Goal: Task Accomplishment & Management: Use online tool/utility

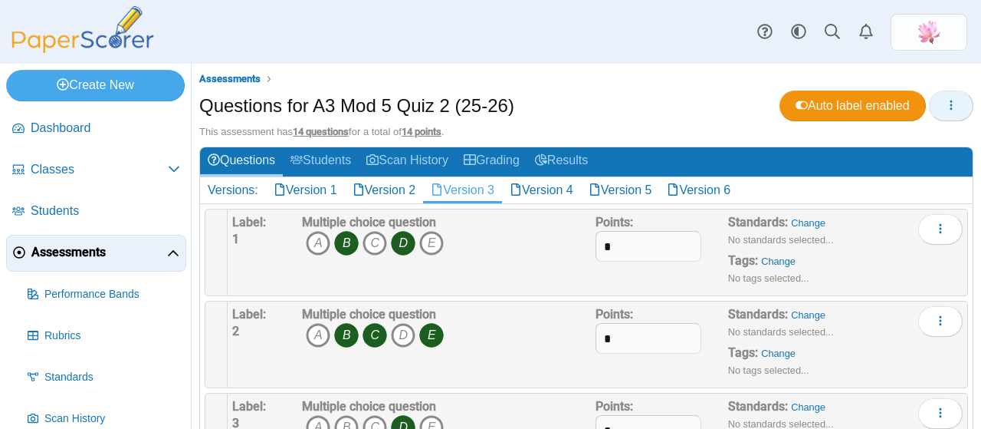
click at [945, 101] on icon "button" at bounding box center [951, 105] width 12 height 12
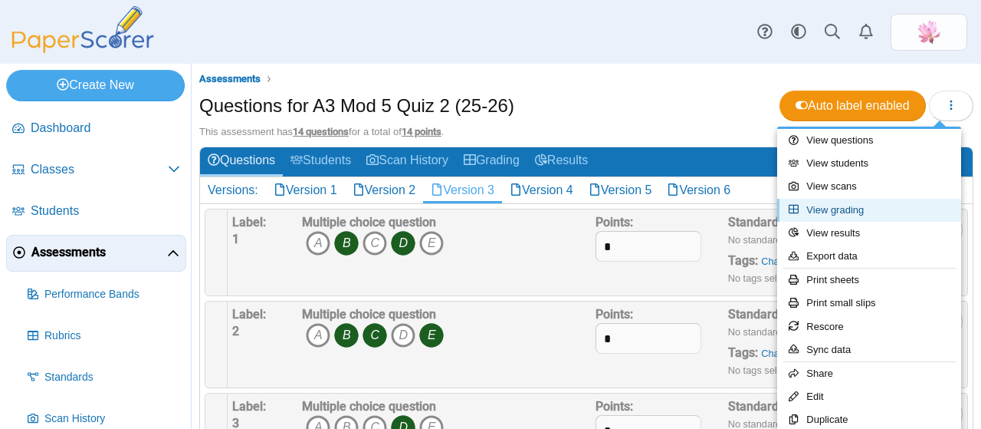
click at [860, 210] on link "View grading" at bounding box center [869, 210] width 184 height 23
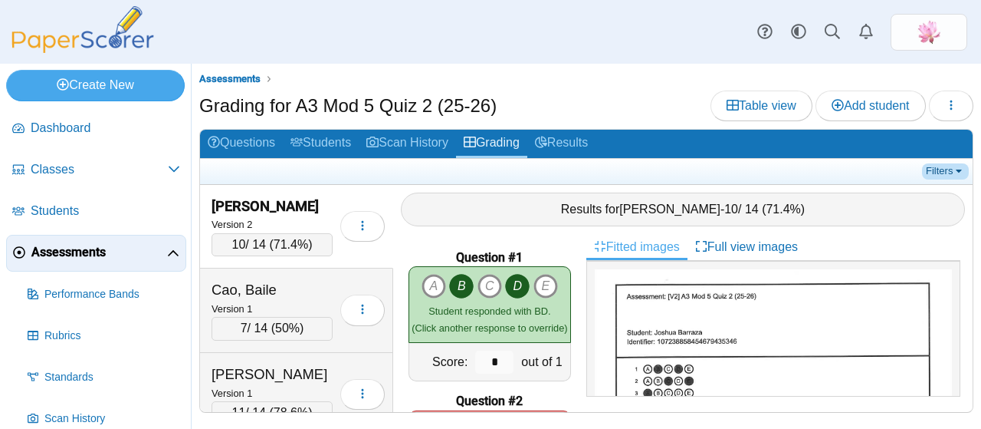
click at [938, 165] on link "Filters" at bounding box center [945, 170] width 47 height 15
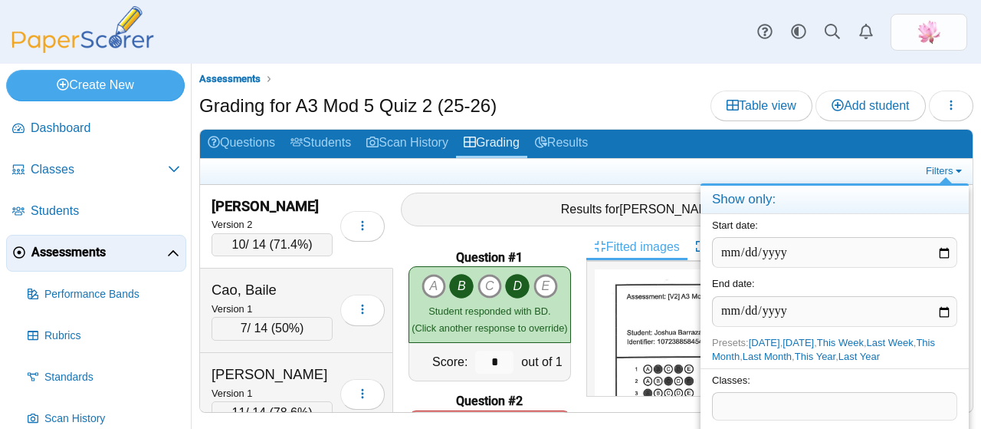
click at [784, 399] on span at bounding box center [835, 406] width 244 height 26
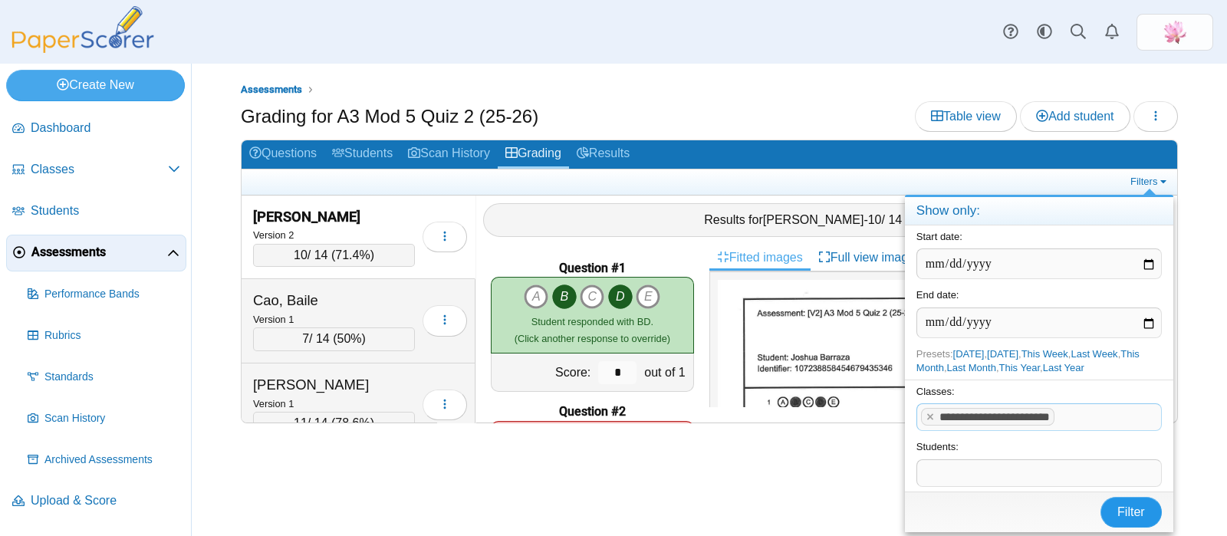
click at [980, 428] on span "Filter" at bounding box center [1131, 511] width 28 height 13
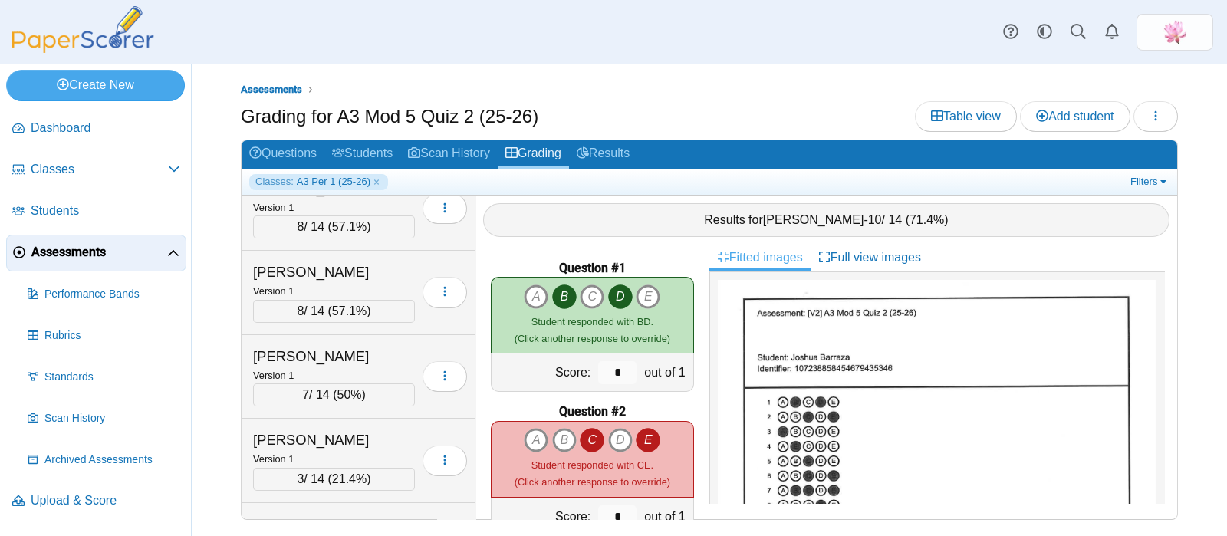
scroll to position [371, 0]
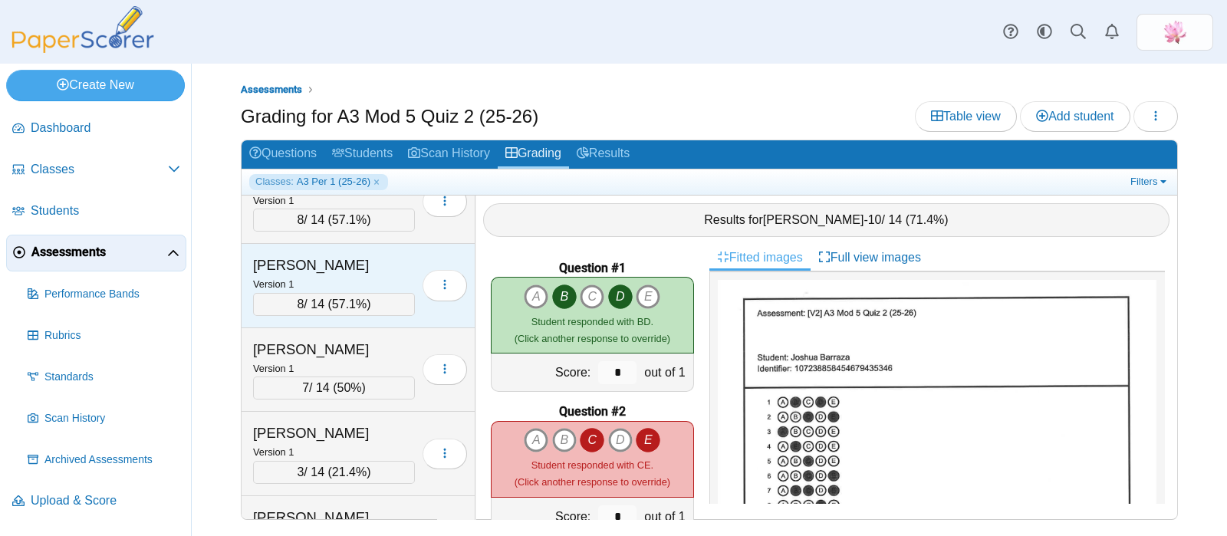
click at [338, 298] on span "57.1%" at bounding box center [349, 303] width 34 height 13
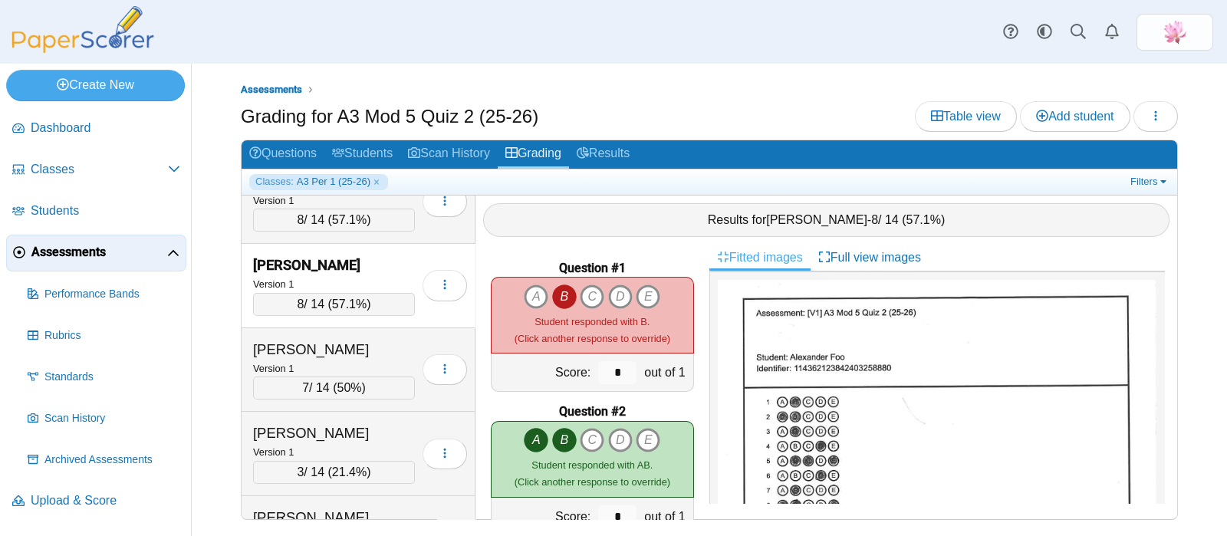
scroll to position [409, 0]
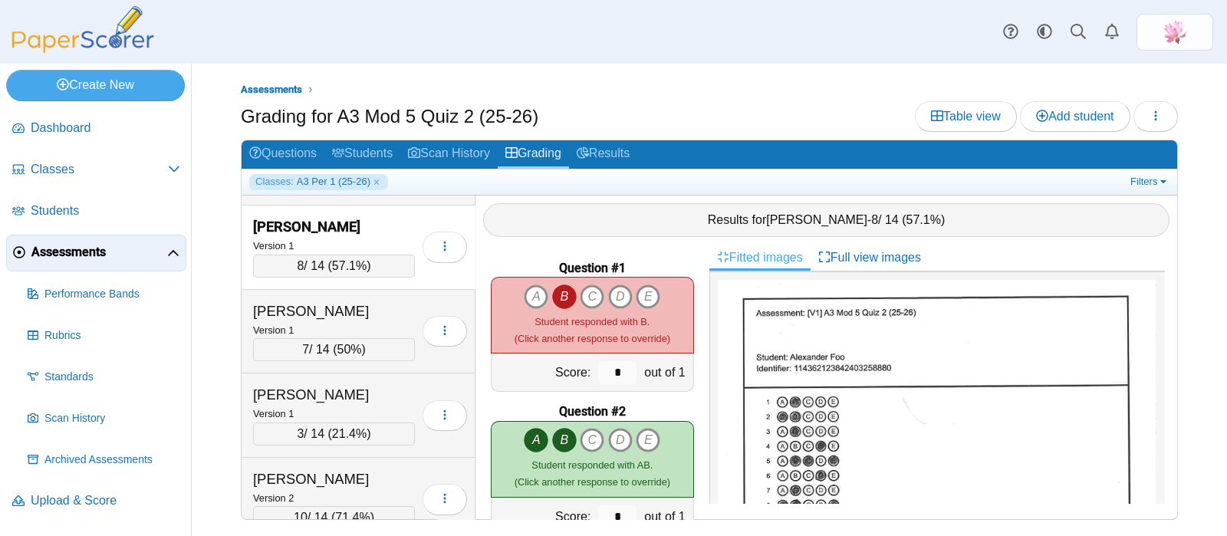
click at [694, 286] on div "Question #1 A B C D" at bounding box center [592, 382] width 234 height 274
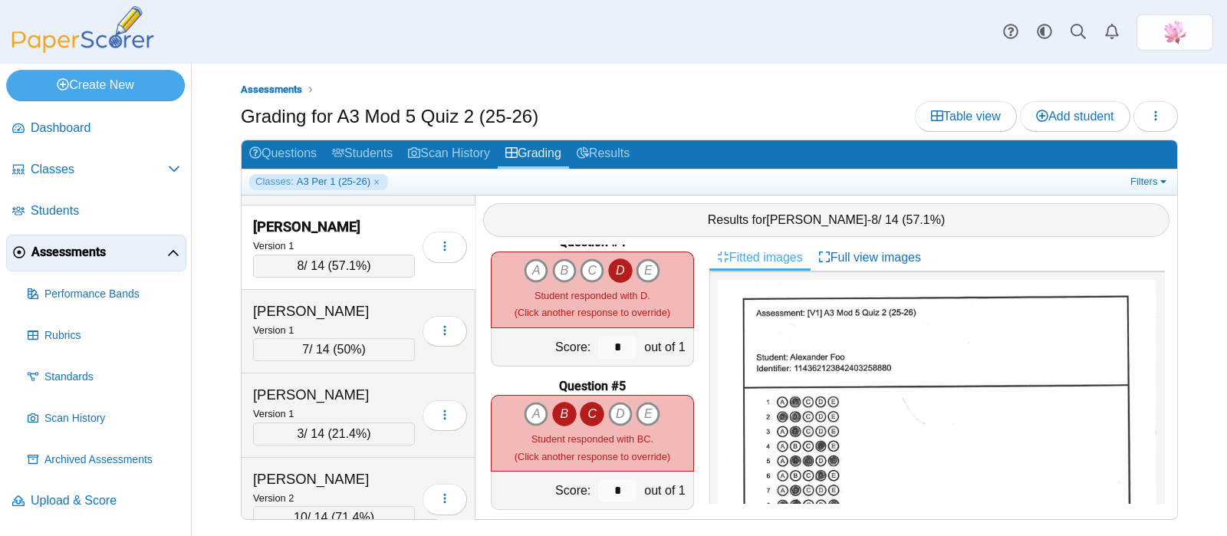
scroll to position [460, 0]
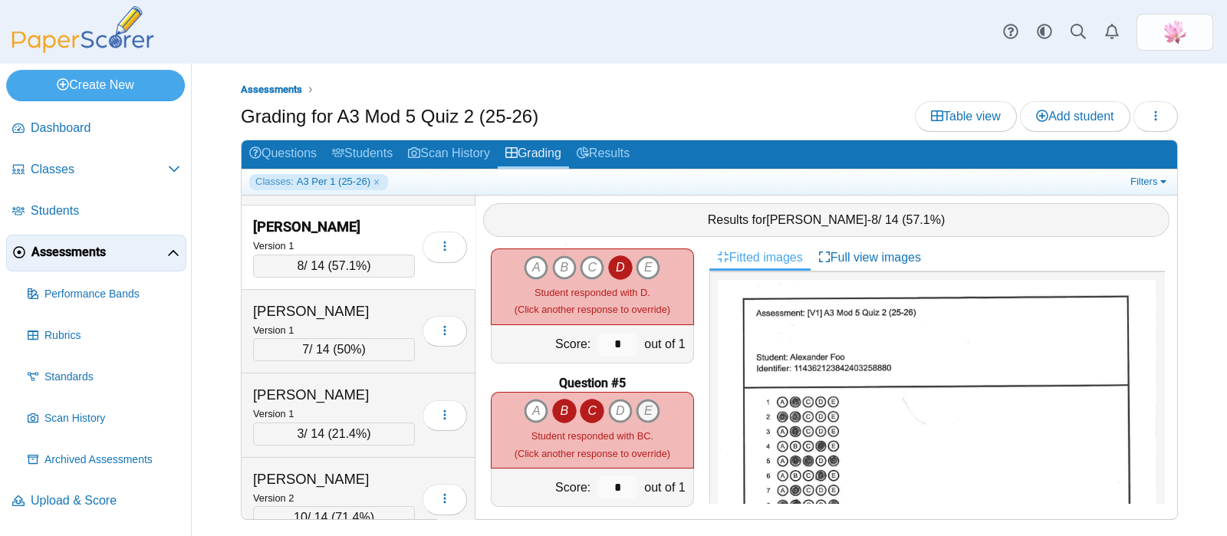
click at [637, 413] on icon "E" at bounding box center [648, 411] width 25 height 25
type input "*"
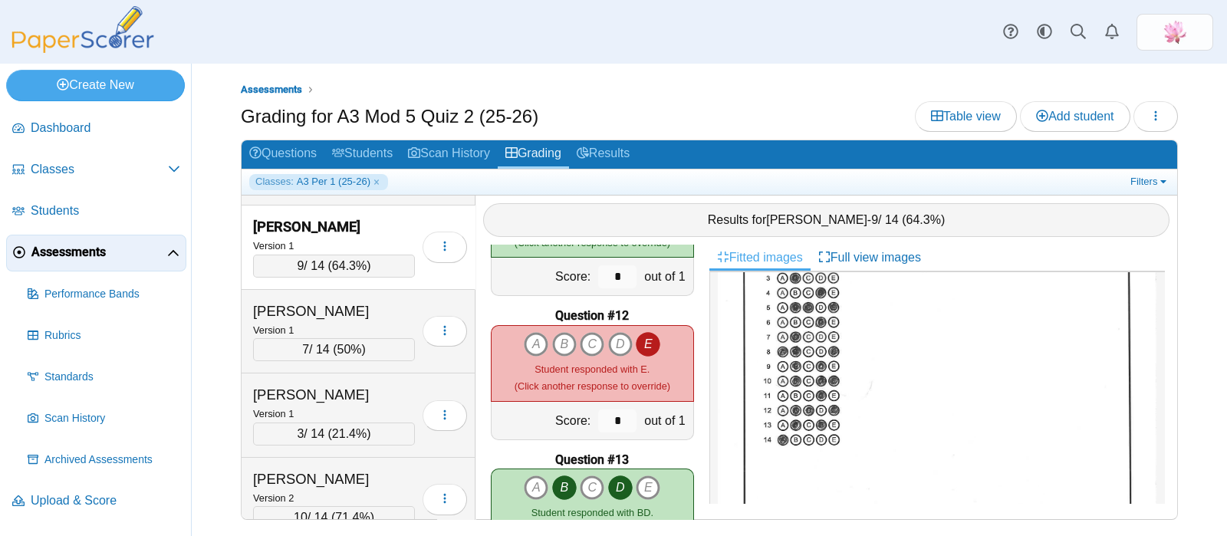
scroll to position [157, 0]
click at [555, 345] on icon "B" at bounding box center [564, 344] width 25 height 25
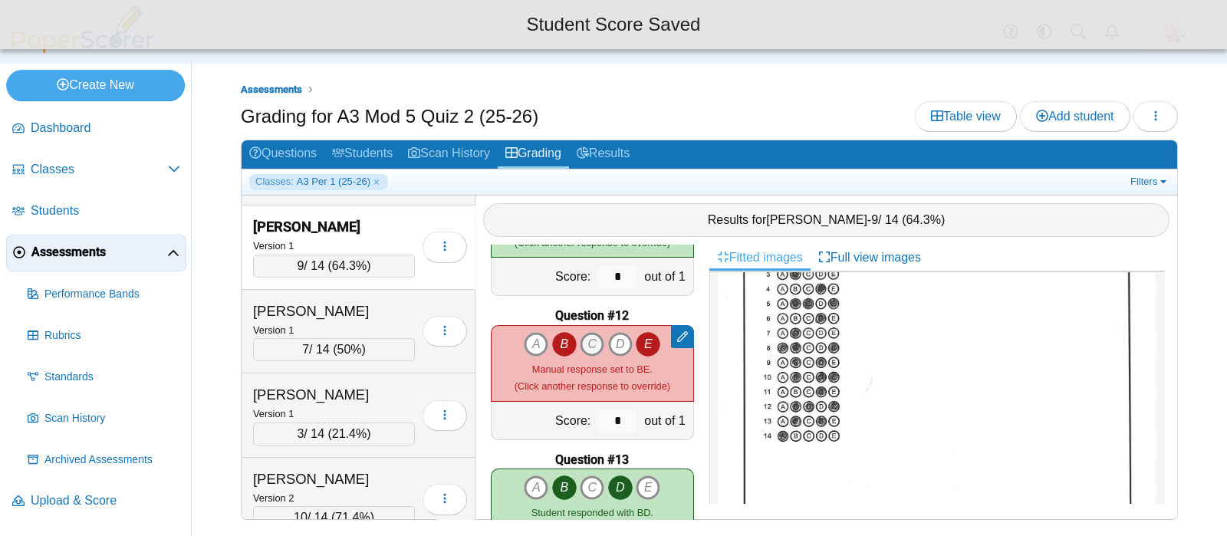
click at [586, 343] on icon "C" at bounding box center [592, 344] width 25 height 25
type input "*"
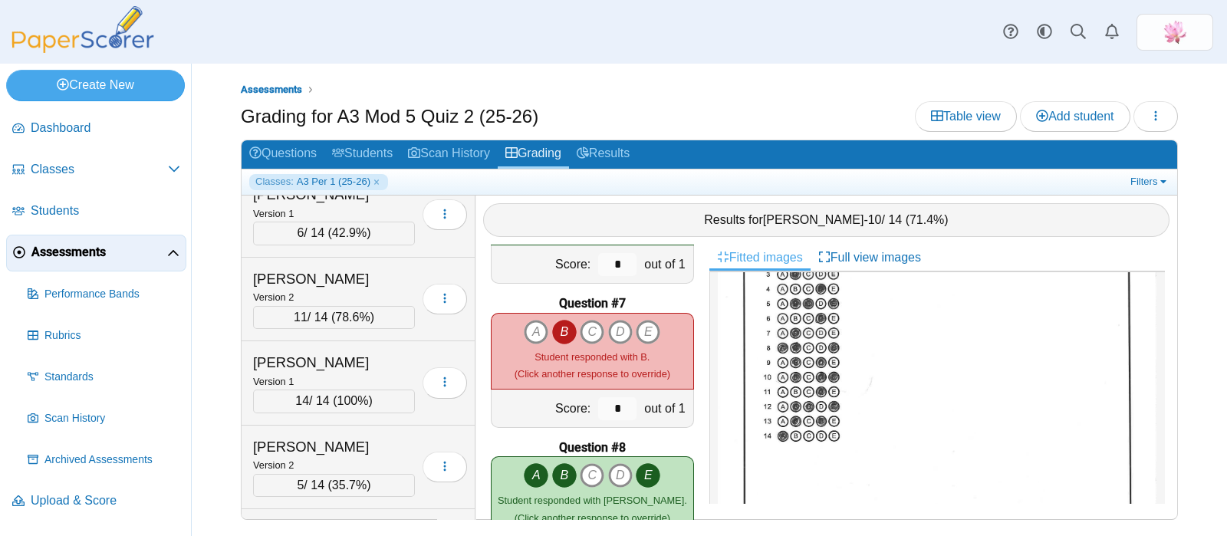
scroll to position [1463, 0]
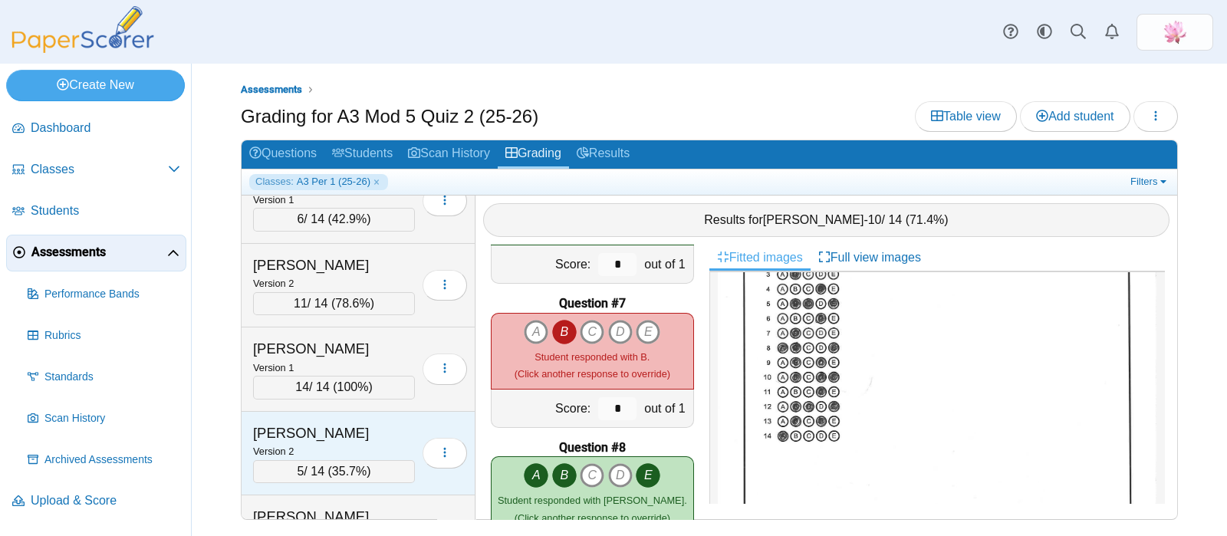
click at [319, 425] on div "Ngo, Hung" at bounding box center [329, 433] width 153 height 20
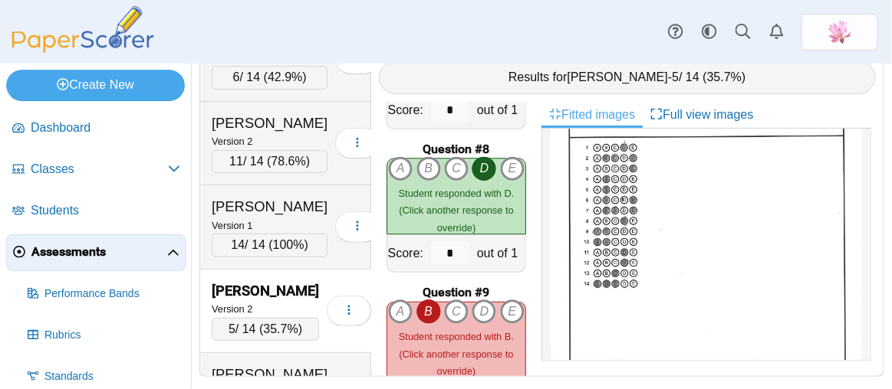
scroll to position [1052, 0]
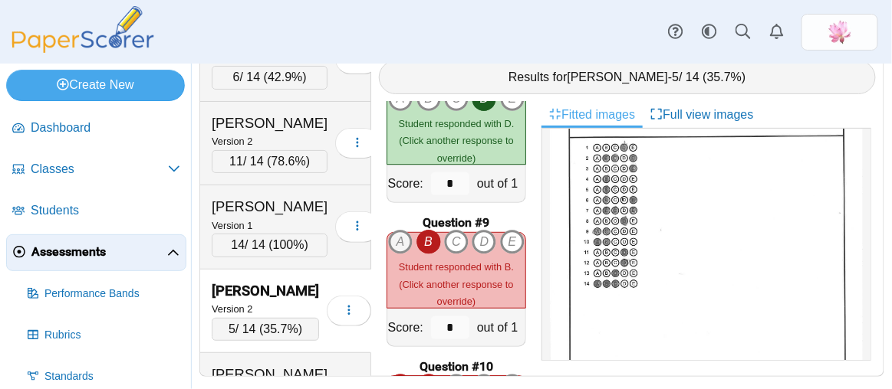
click at [401, 230] on icon "A" at bounding box center [400, 242] width 25 height 25
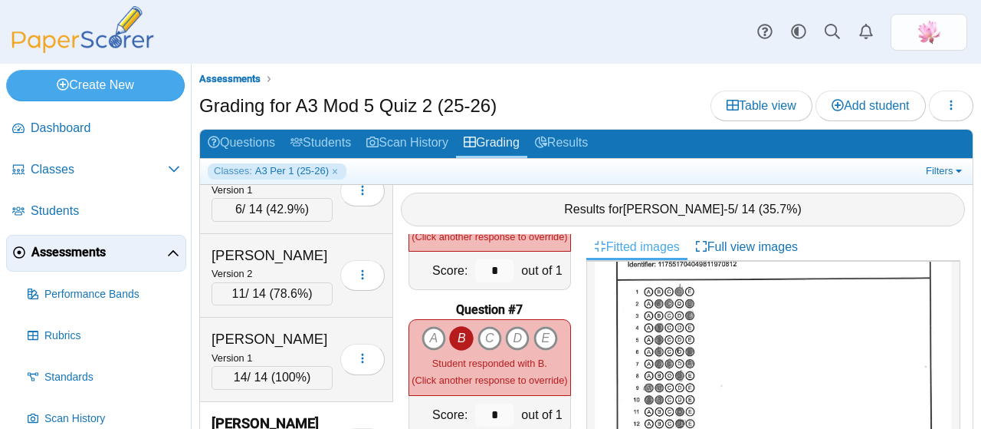
scroll to position [843, 0]
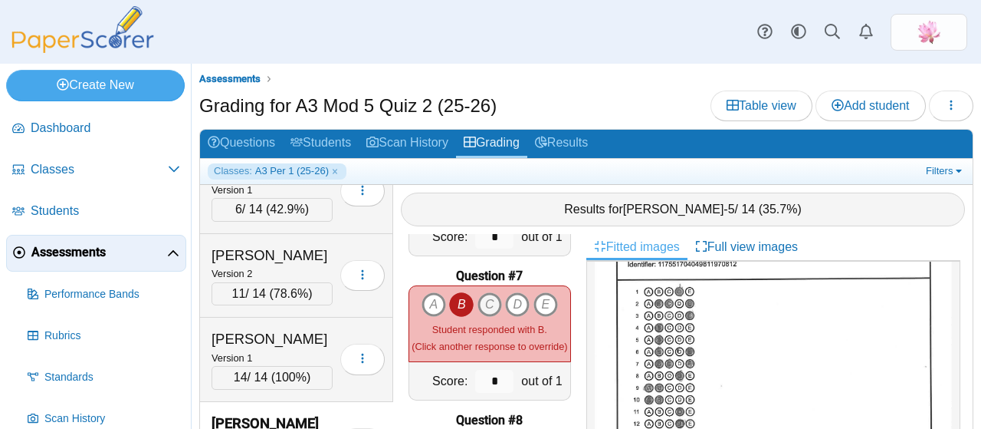
click at [478, 298] on icon "C" at bounding box center [490, 304] width 25 height 25
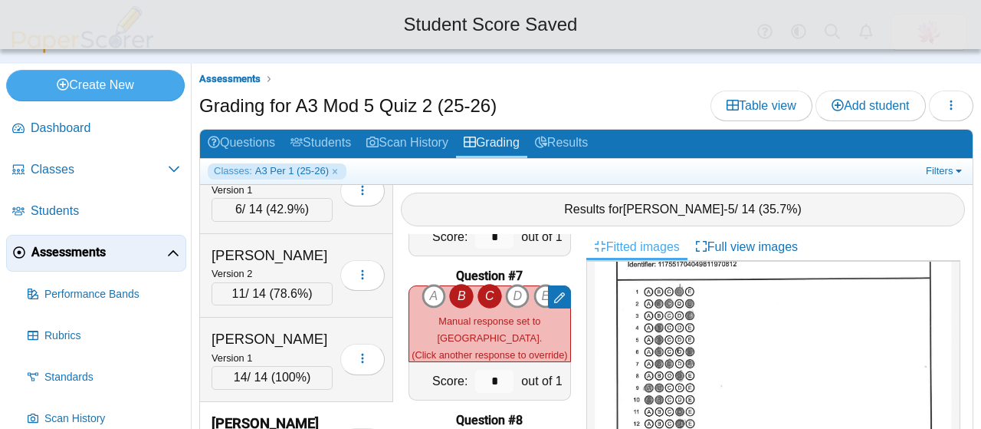
click at [554, 294] on use at bounding box center [559, 297] width 11 height 11
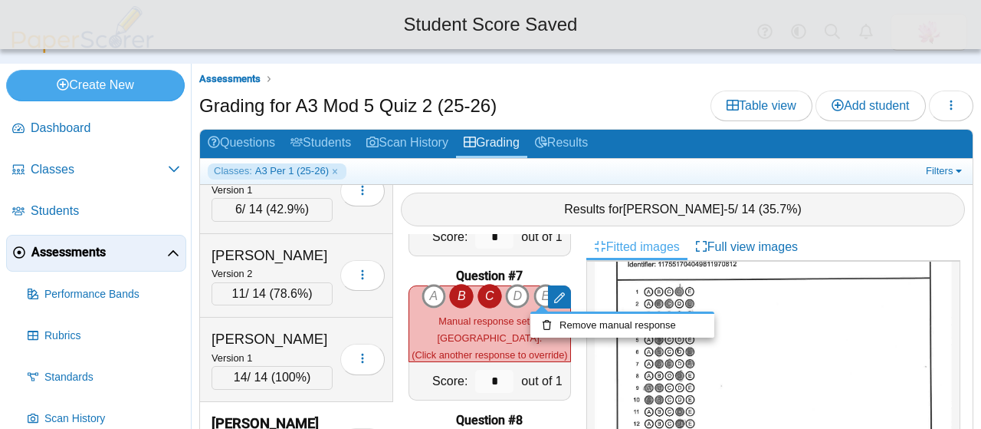
click at [548, 294] on div at bounding box center [559, 296] width 23 height 23
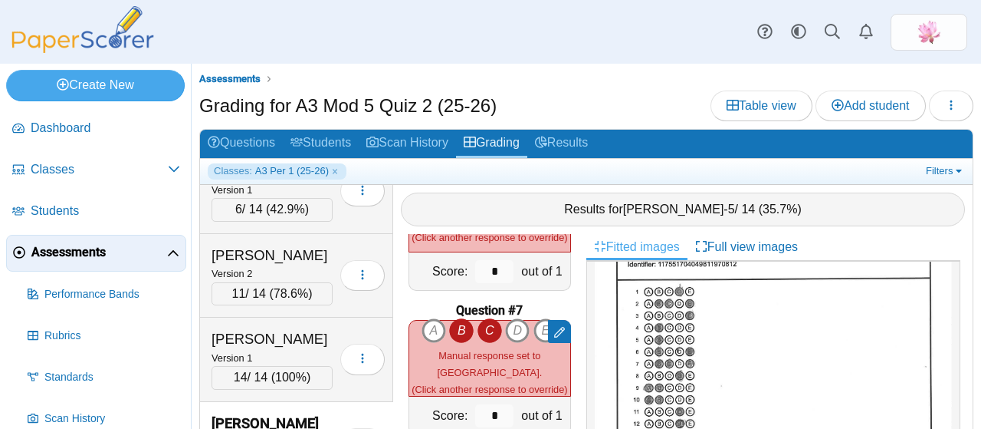
scroll to position [833, 0]
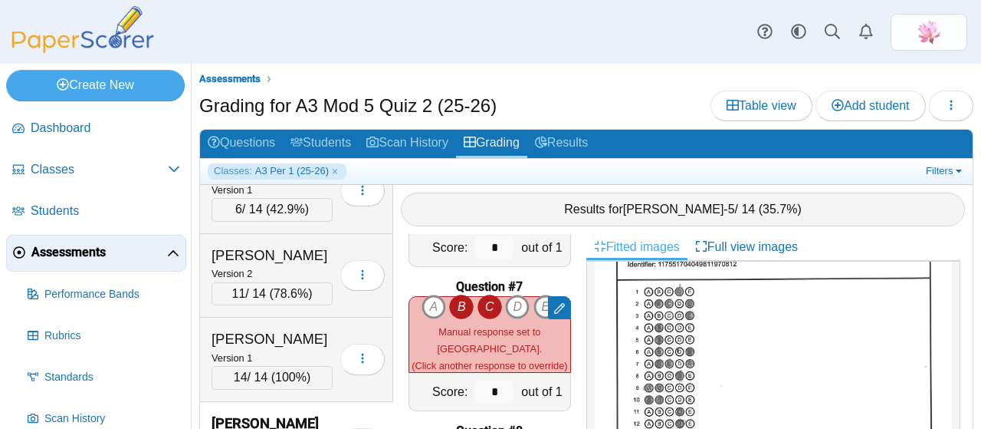
click at [534, 304] on icon "E" at bounding box center [546, 306] width 25 height 25
type input "*"
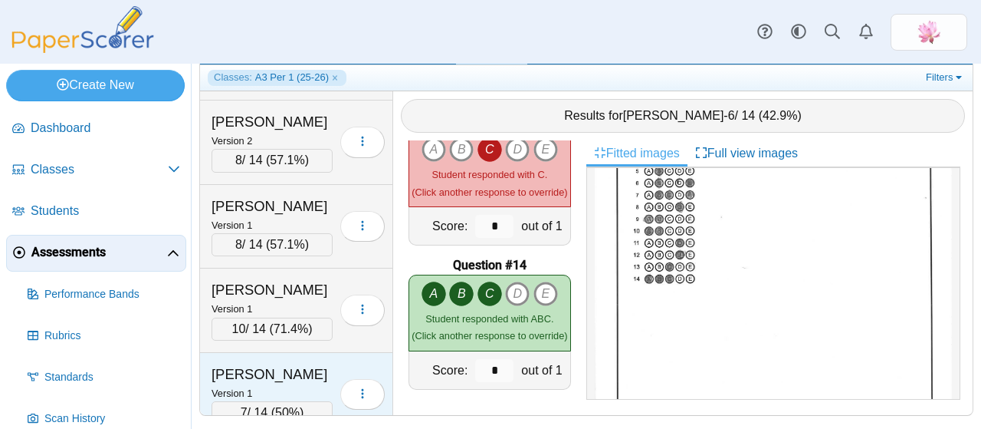
scroll to position [236, 0]
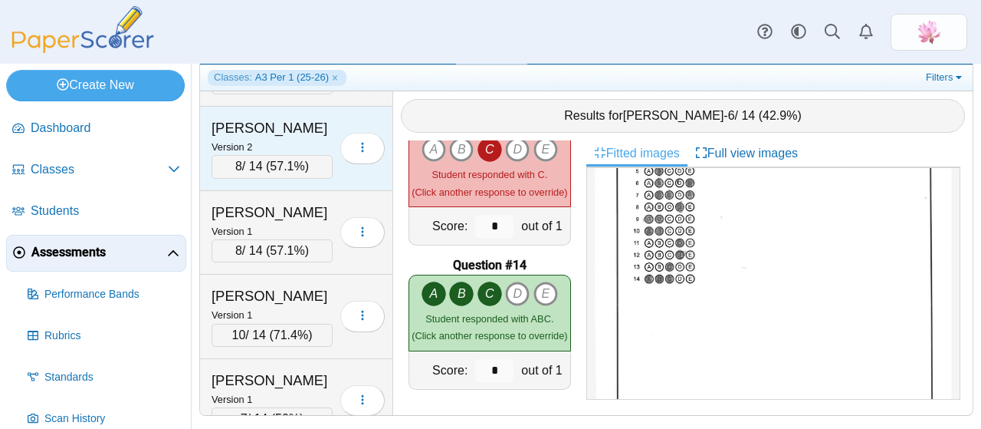
click at [264, 126] on div "Chen, Irene" at bounding box center [272, 128] width 121 height 20
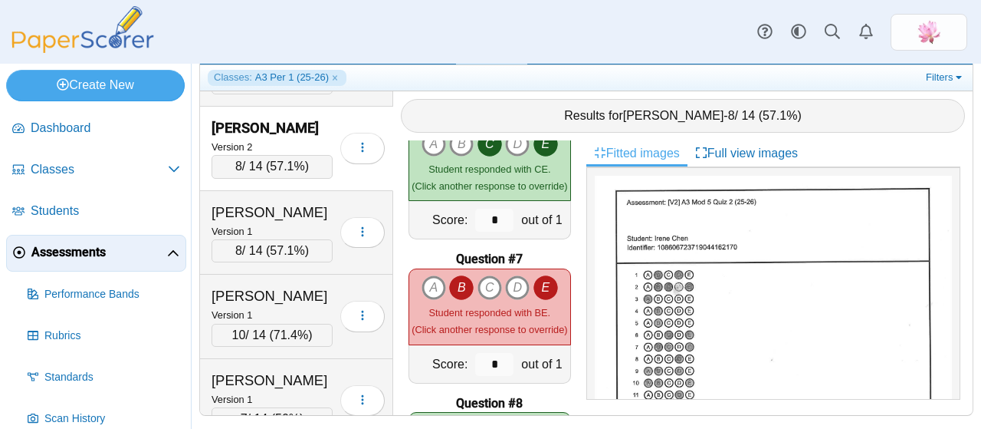
scroll to position [843, 0]
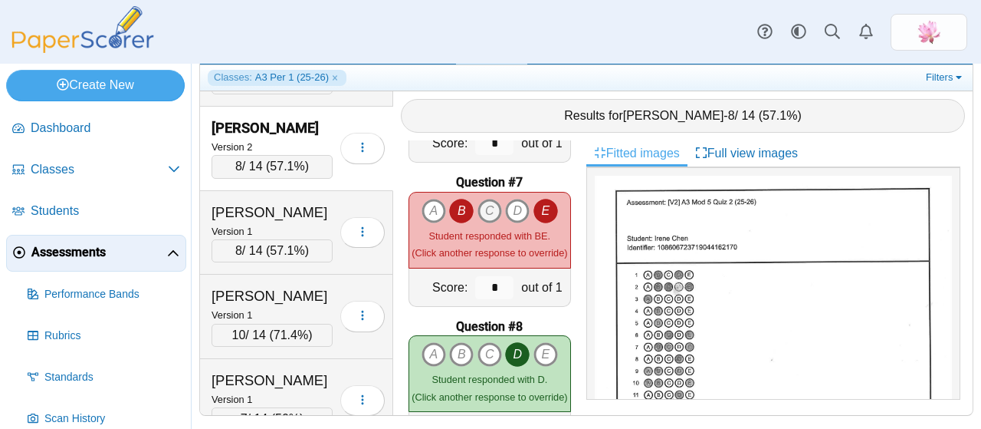
click at [483, 202] on icon "C" at bounding box center [490, 211] width 25 height 25
type input "*"
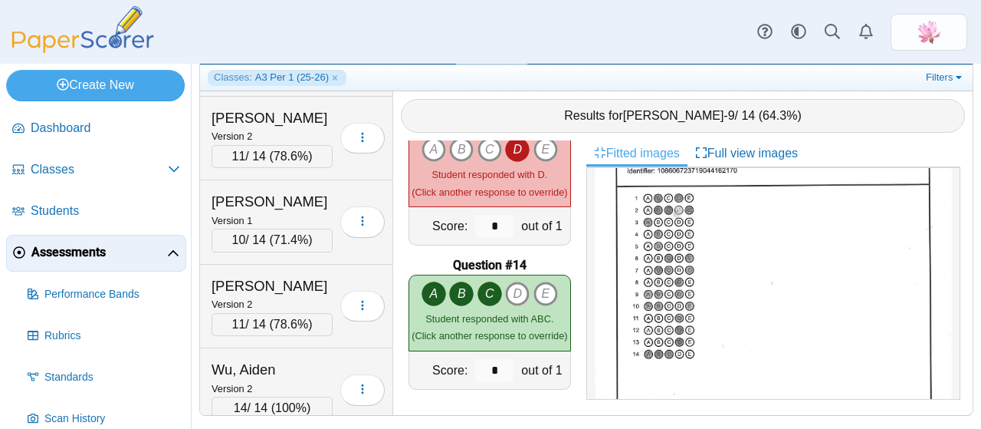
scroll to position [2459, 0]
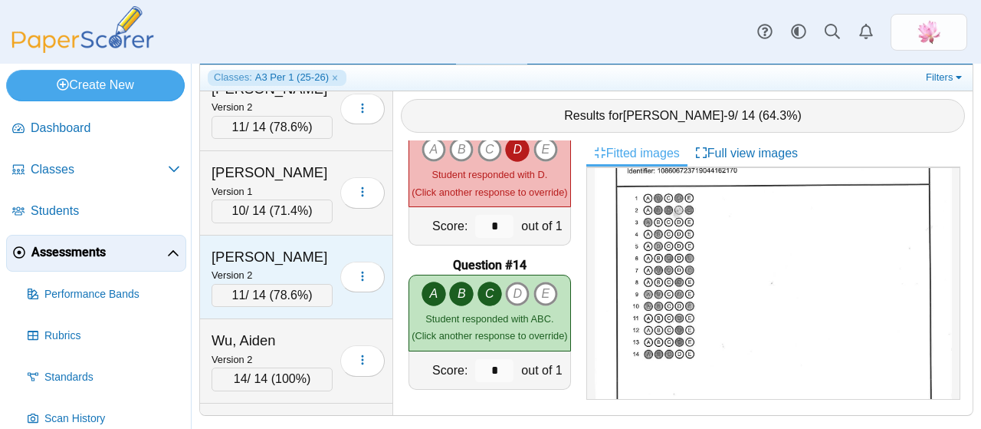
click at [289, 235] on div "Wong, Hayley Version 2 11 / 14 ( 78.6% )" at bounding box center [296, 277] width 193 height 84
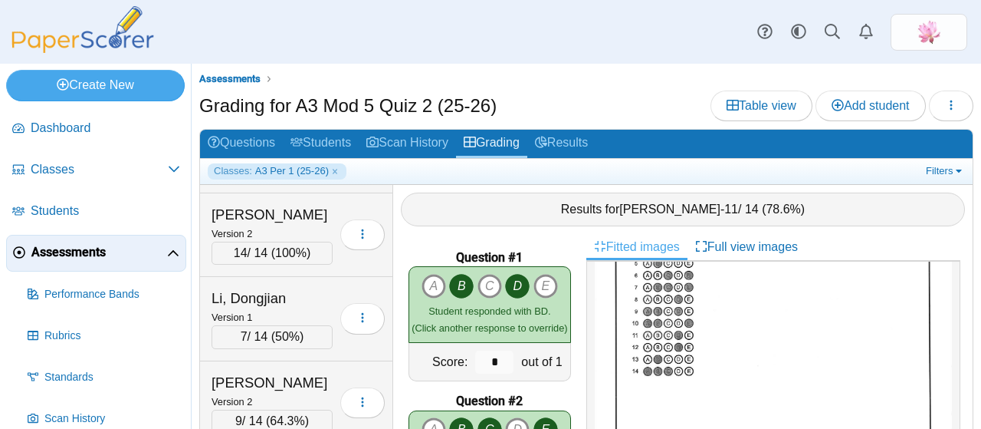
scroll to position [1079, 0]
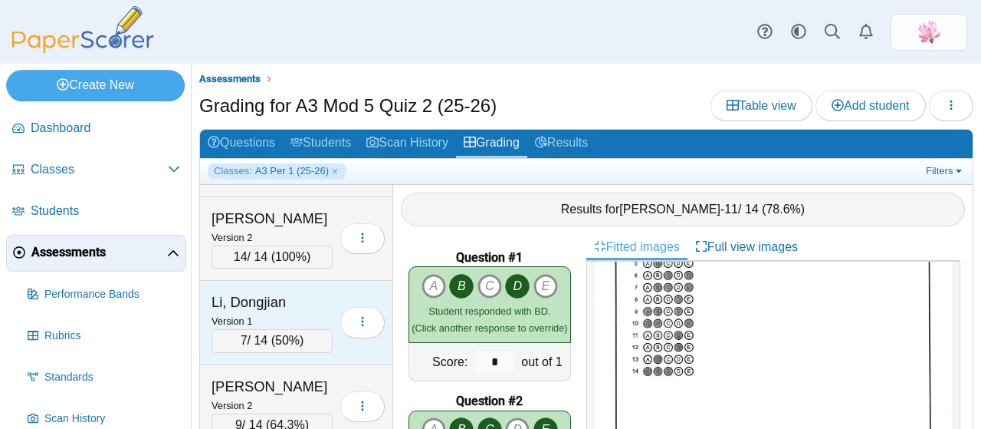
click at [301, 292] on div "Li, Dongjian" at bounding box center [272, 302] width 121 height 20
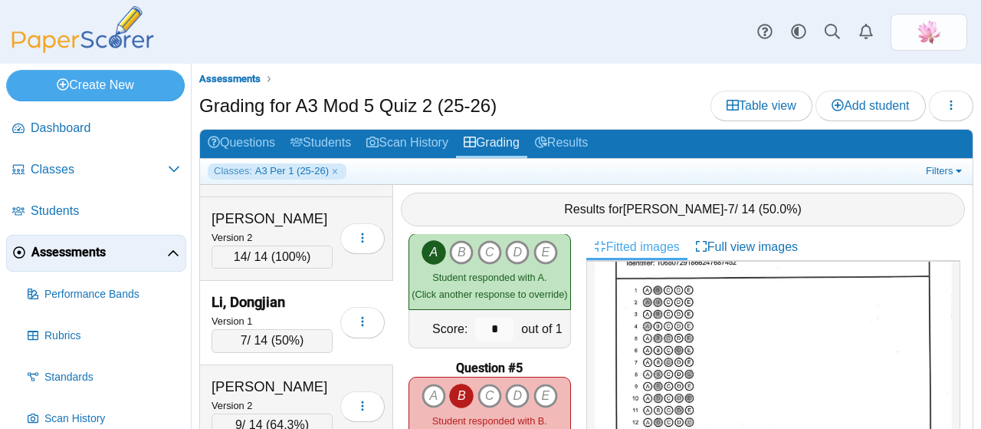
scroll to position [460, 0]
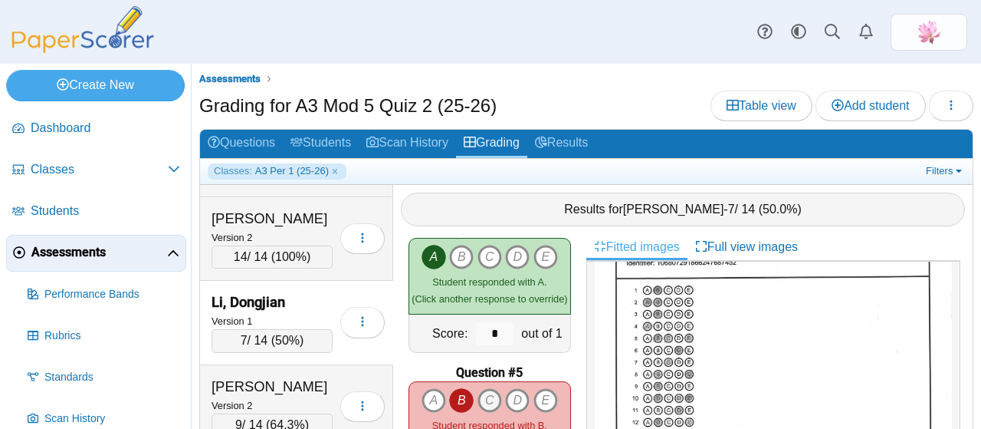
click at [478, 388] on icon "C" at bounding box center [490, 400] width 25 height 25
click at [541, 389] on icon "E" at bounding box center [546, 400] width 25 height 25
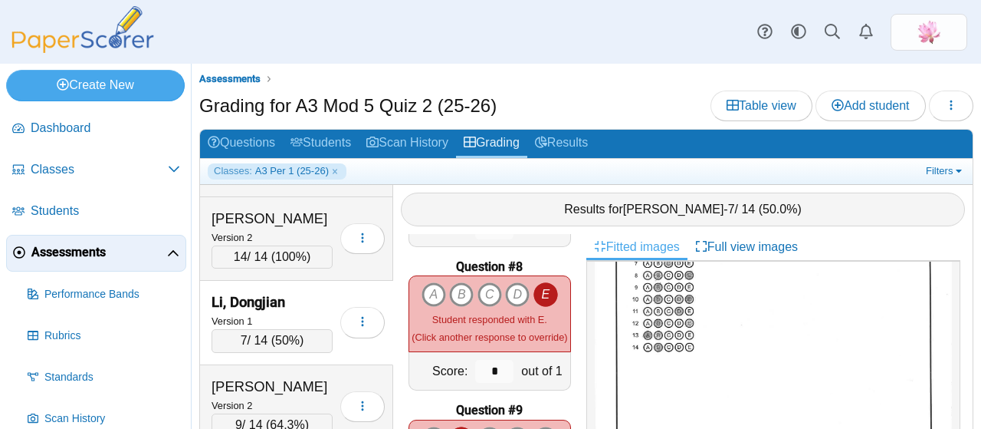
scroll to position [152, 0]
click at [455, 282] on icon "B" at bounding box center [461, 294] width 25 height 25
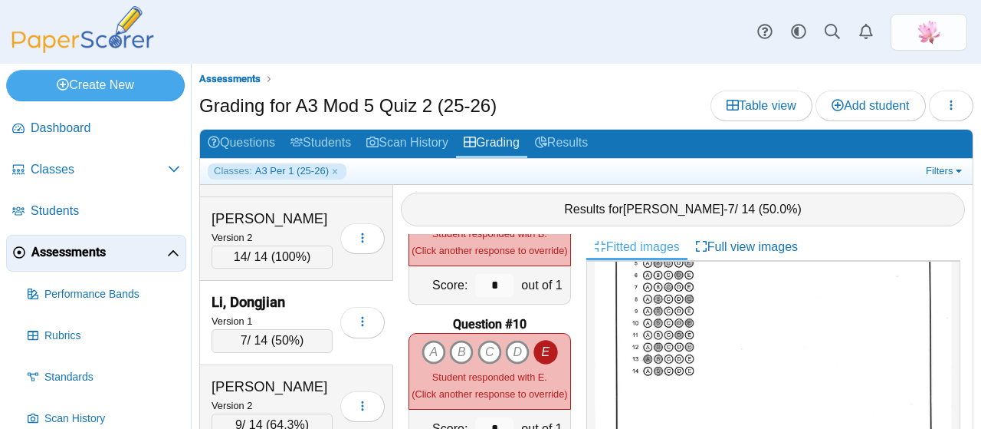
scroll to position [1303, 0]
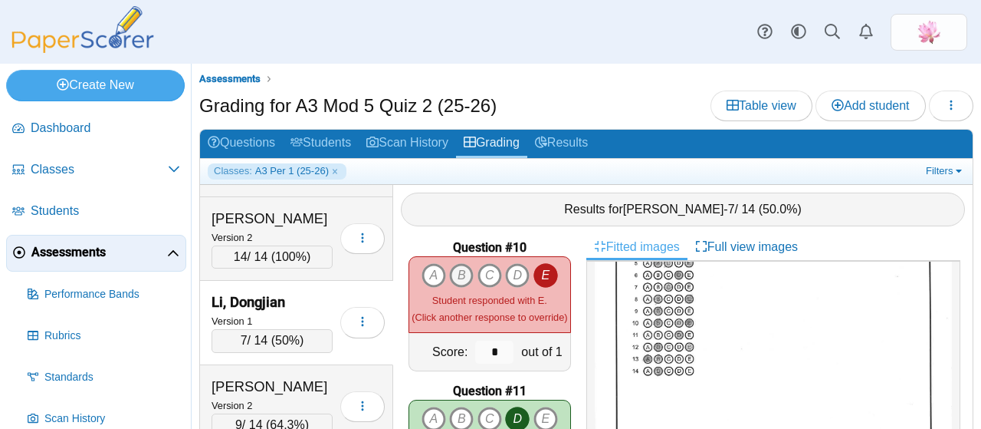
click at [453, 269] on icon "B" at bounding box center [461, 275] width 25 height 25
click at [506, 264] on icon "D" at bounding box center [517, 275] width 25 height 25
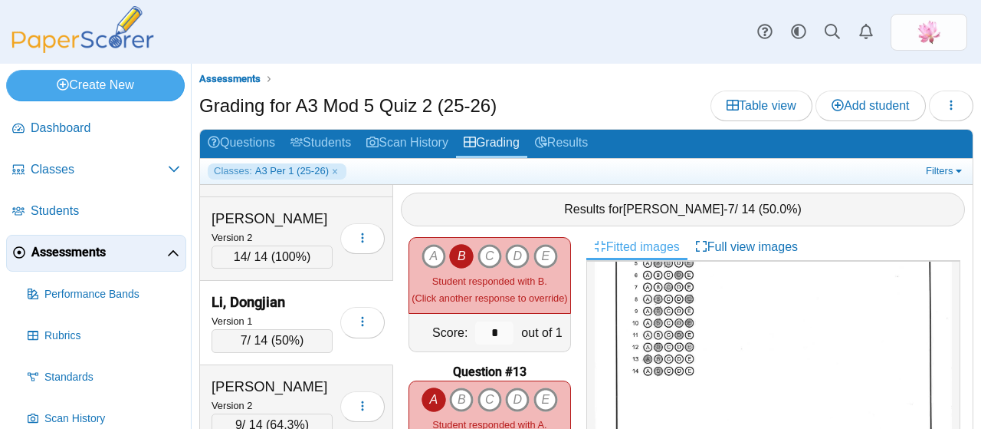
scroll to position [1533, 0]
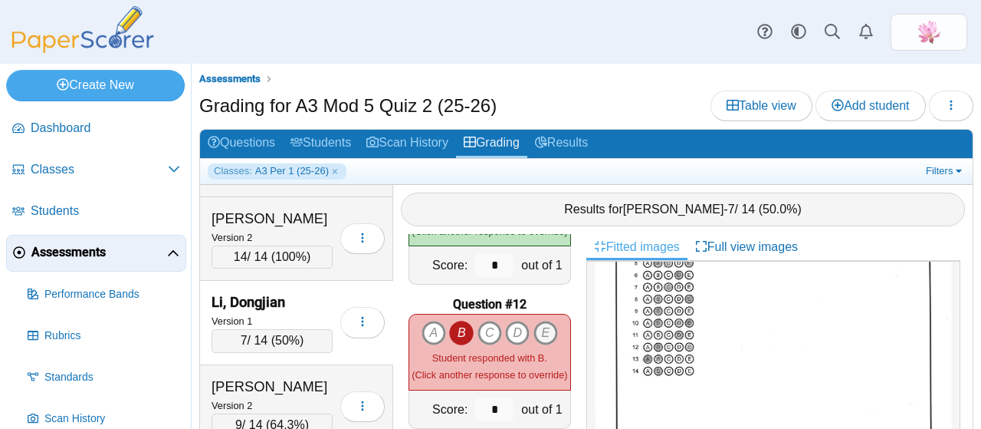
click at [538, 321] on icon "E" at bounding box center [546, 332] width 25 height 25
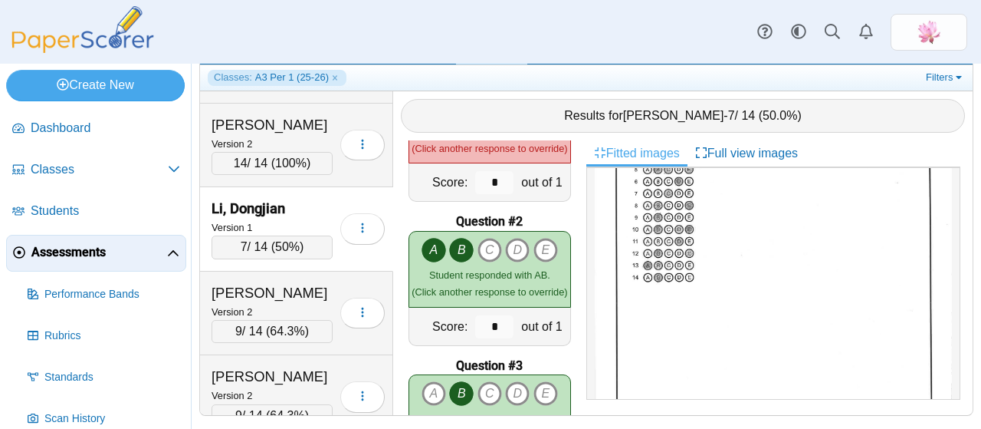
scroll to position [80, 0]
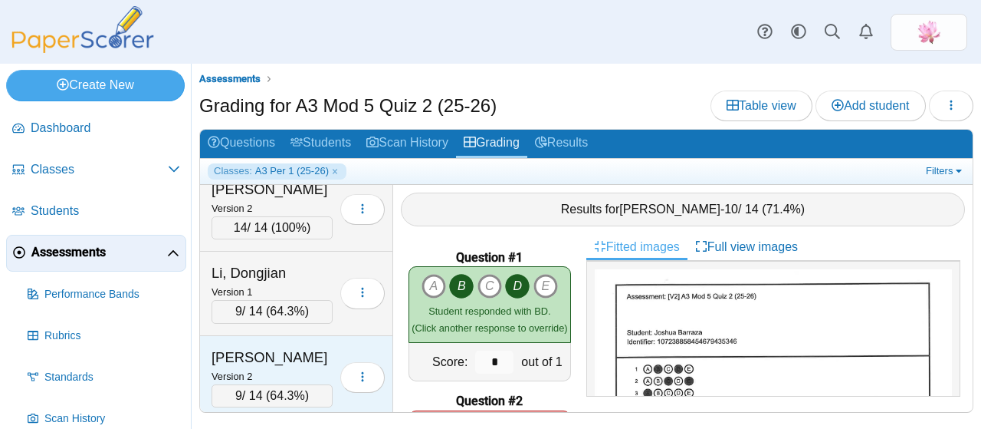
scroll to position [1073, 0]
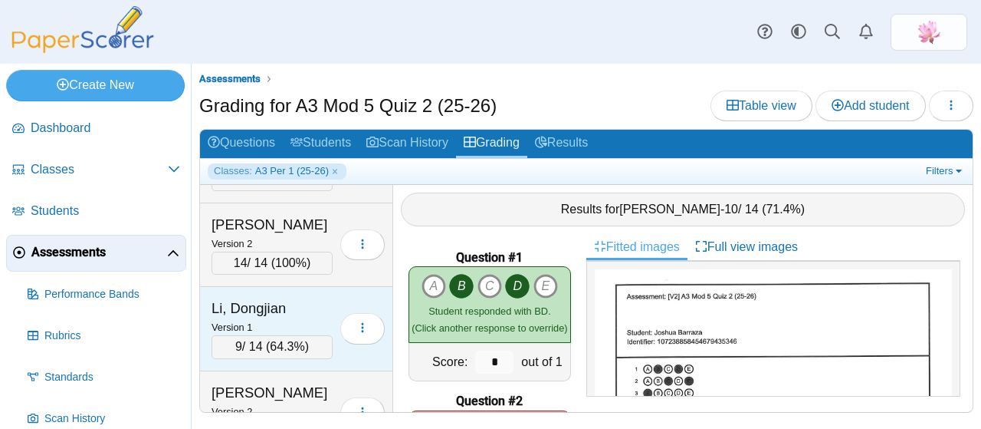
click at [247, 321] on small "Version 1" at bounding box center [232, 326] width 41 height 11
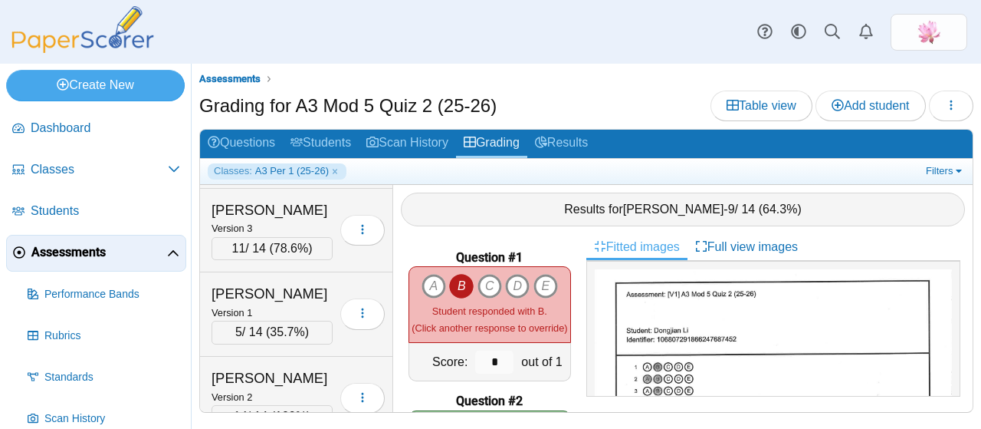
scroll to position [843, 0]
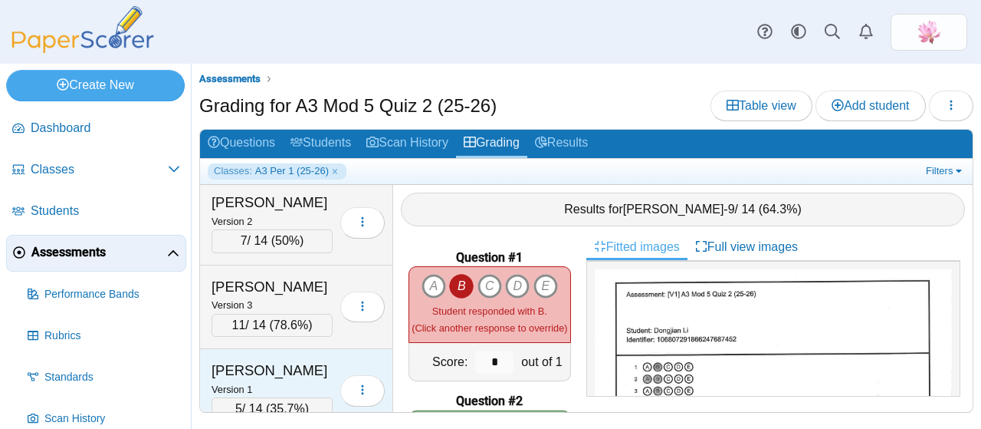
click at [253, 360] on div "Lau, Landon" at bounding box center [272, 370] width 121 height 20
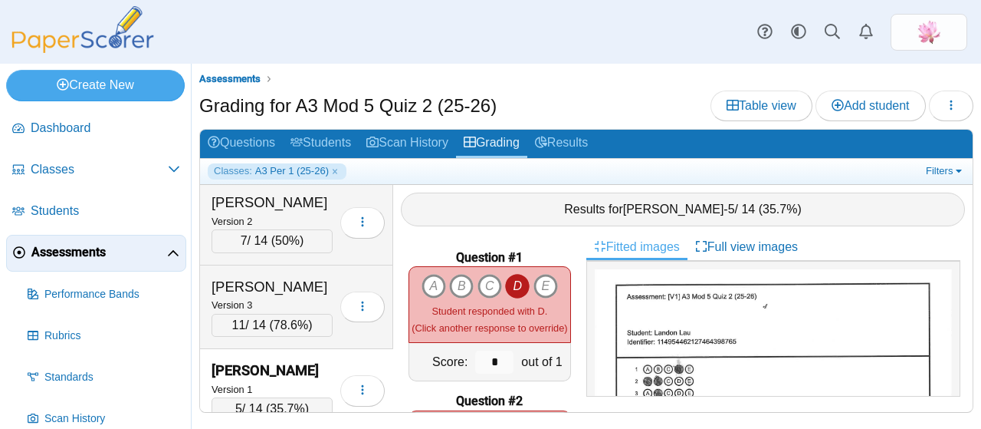
scroll to position [77, 0]
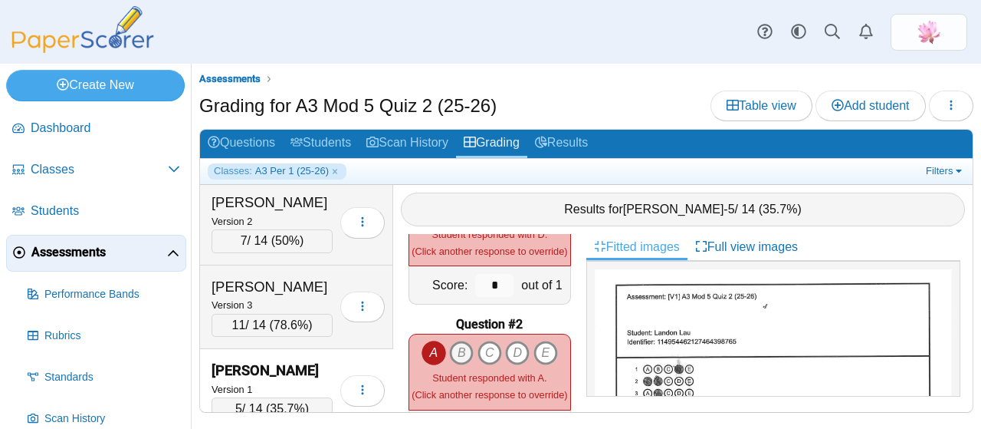
click at [457, 347] on icon "B" at bounding box center [461, 352] width 25 height 25
type input "*"
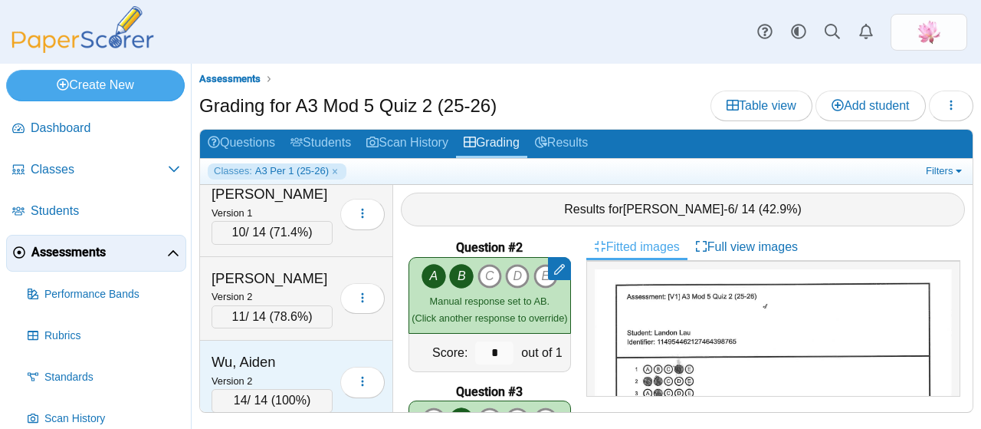
scroll to position [2531, 0]
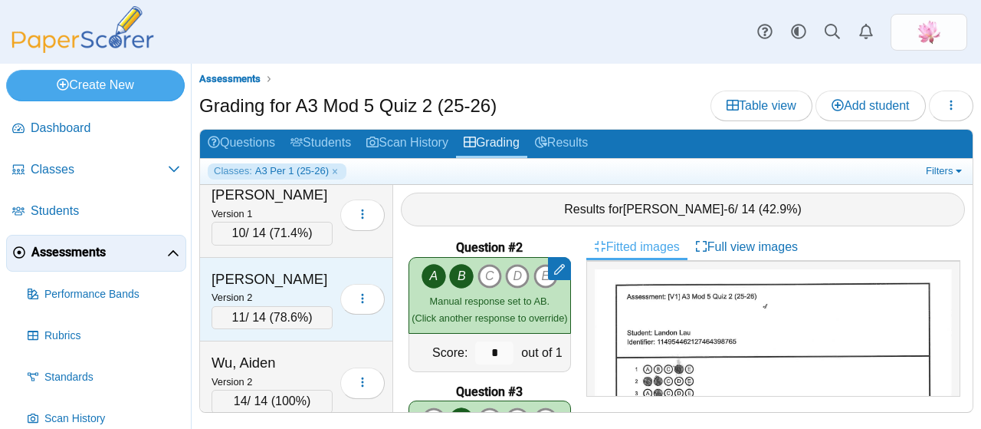
click at [299, 269] on div "Wong, Hayley" at bounding box center [272, 279] width 121 height 20
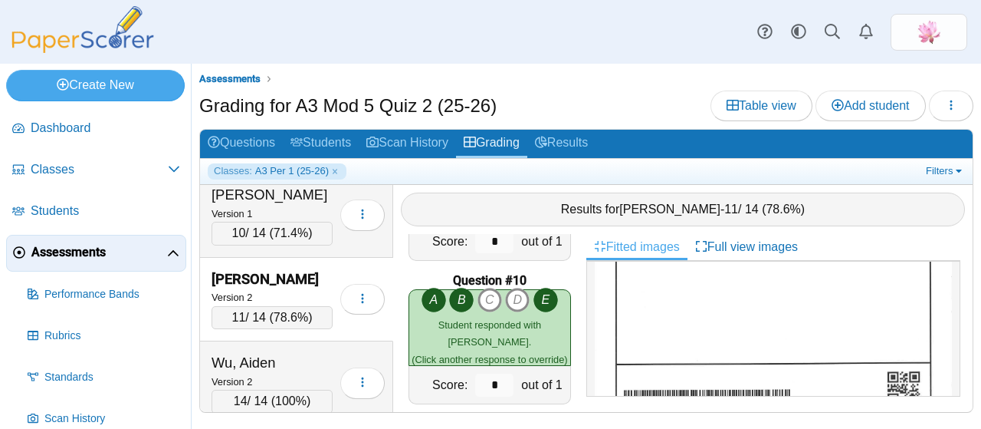
scroll to position [1020, 0]
